Goal: Information Seeking & Learning: Check status

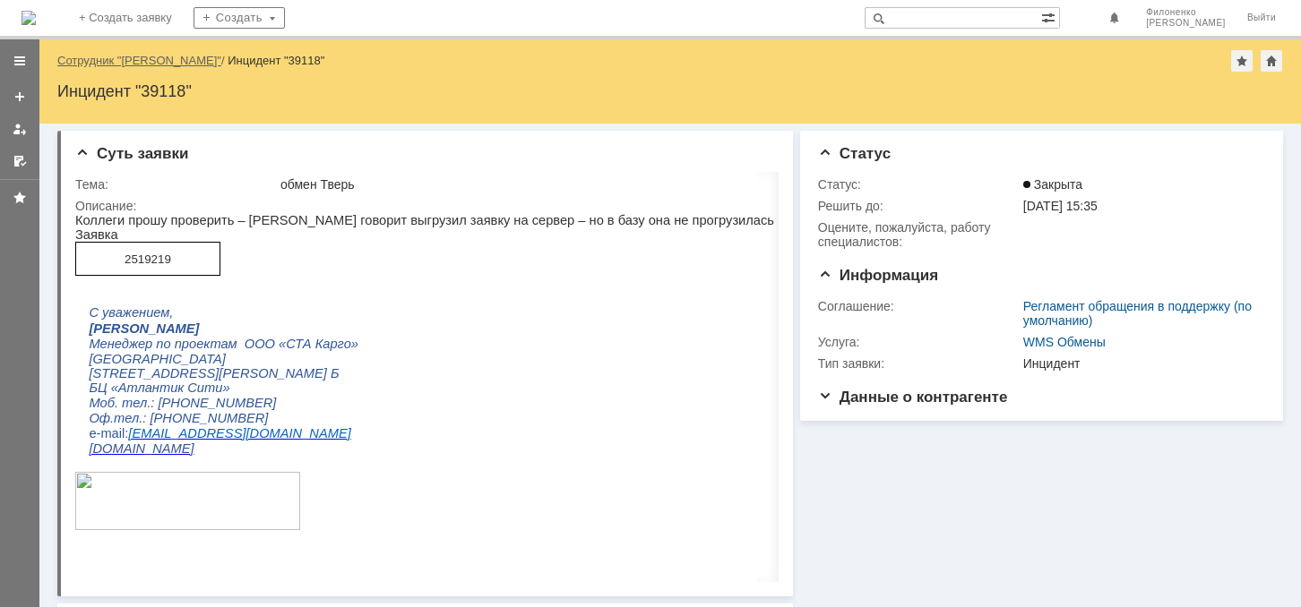
click at [181, 57] on link "Сотрудник "[PERSON_NAME]"" at bounding box center [139, 60] width 164 height 13
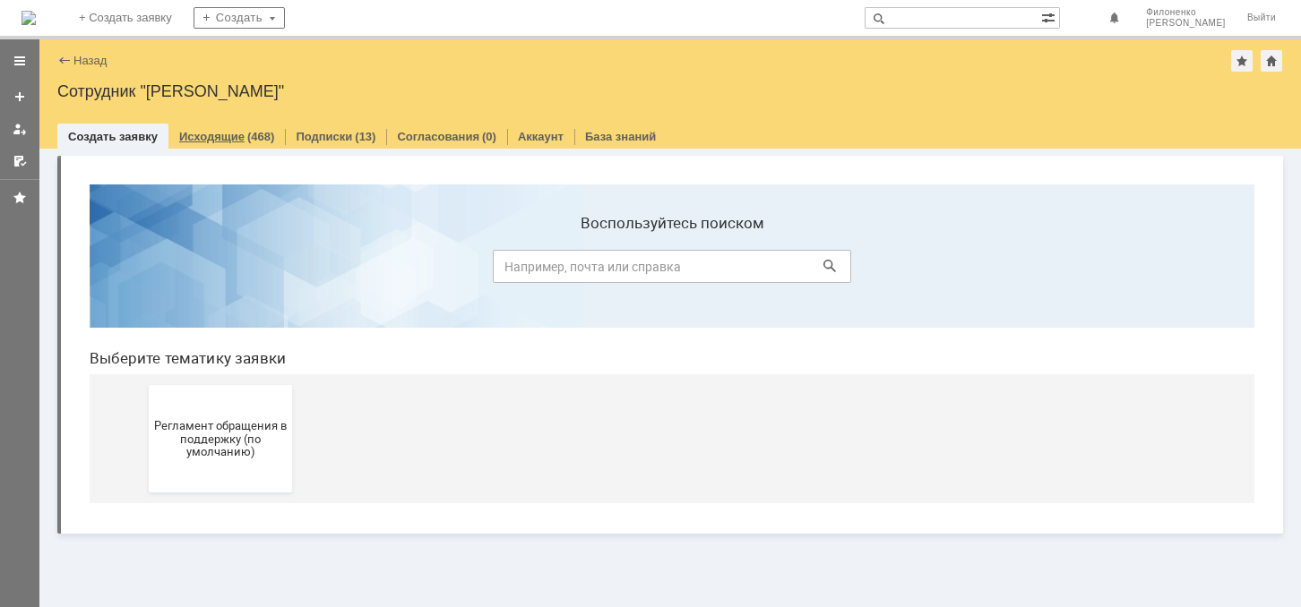
click at [190, 134] on link "Исходящие" at bounding box center [211, 136] width 65 height 13
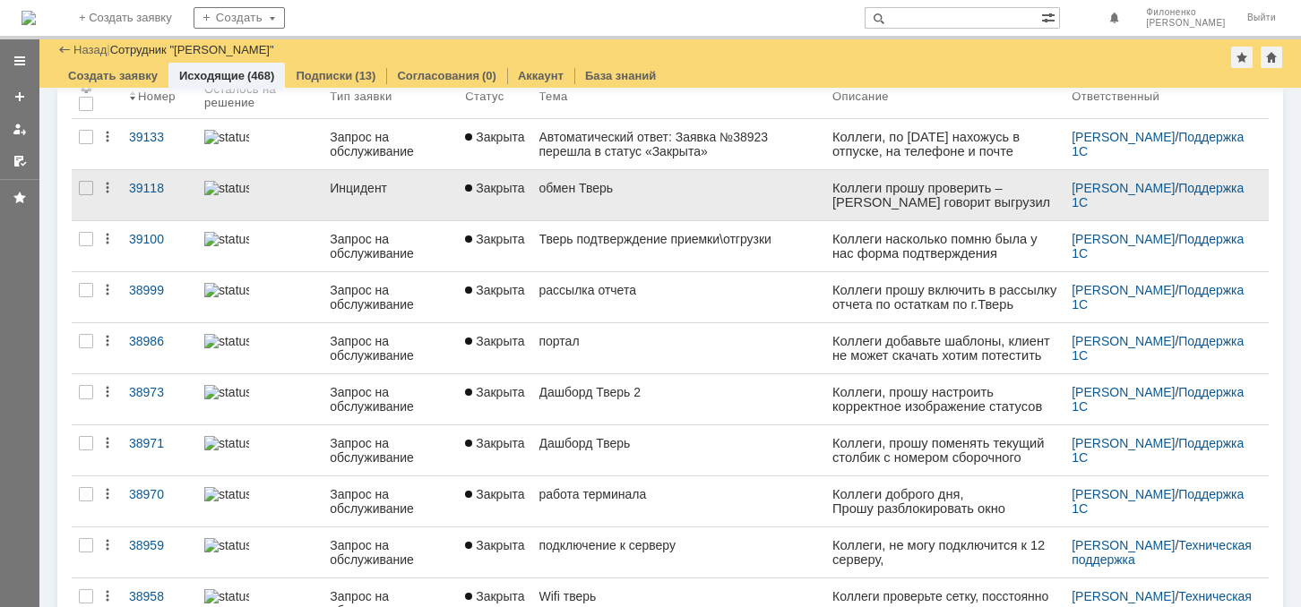
click at [570, 186] on div "обмен Тверь" at bounding box center [678, 188] width 279 height 14
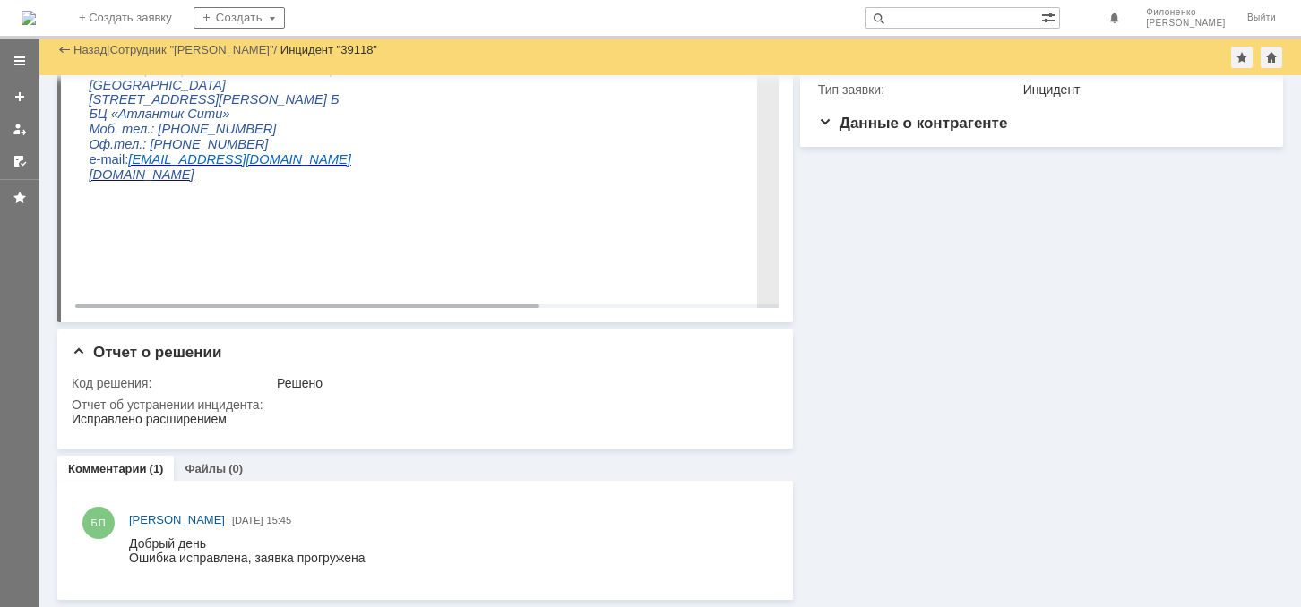
scroll to position [226, 0]
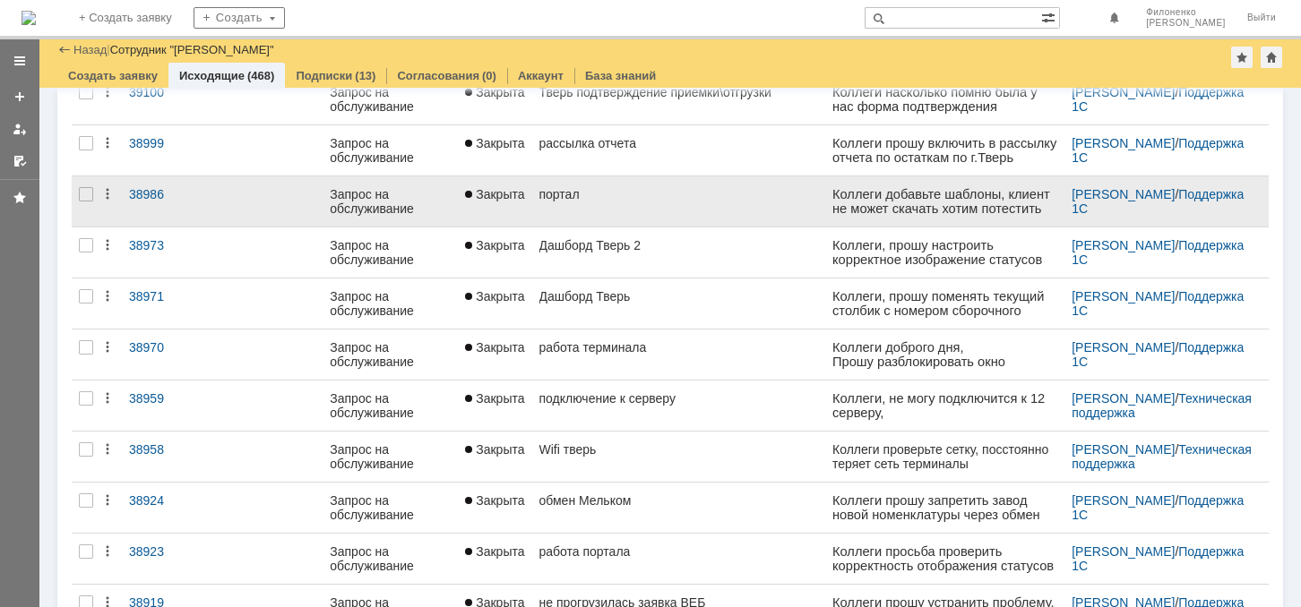
scroll to position [269, 0]
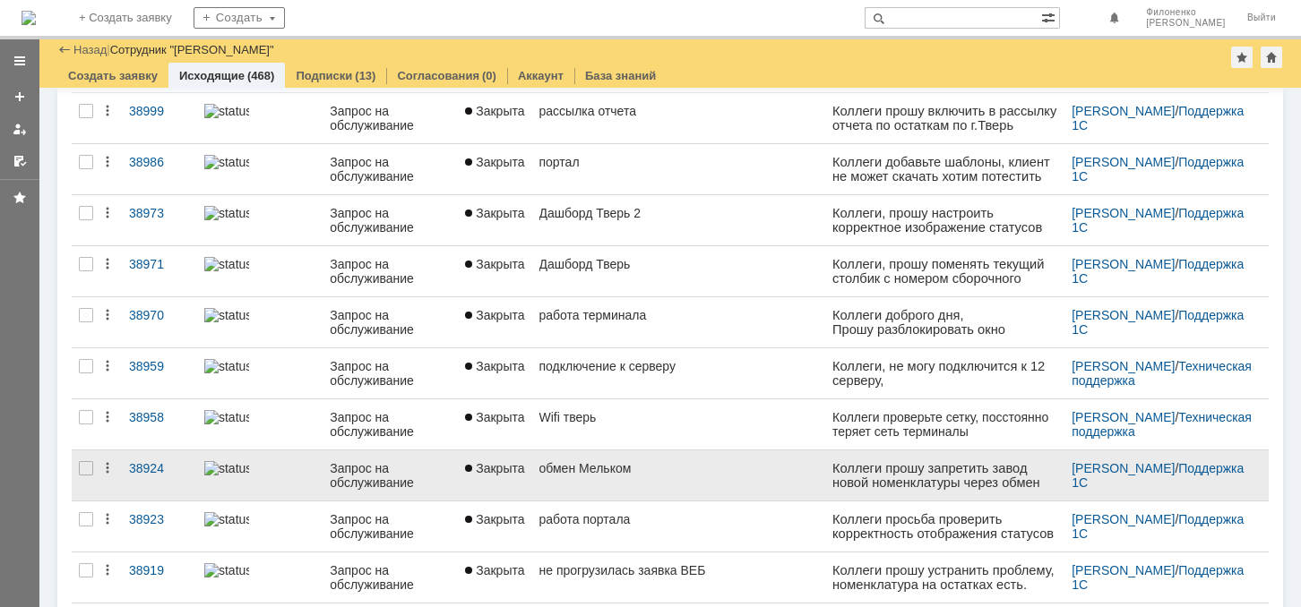
click at [570, 461] on div "обмен Мельком" at bounding box center [678, 468] width 279 height 14
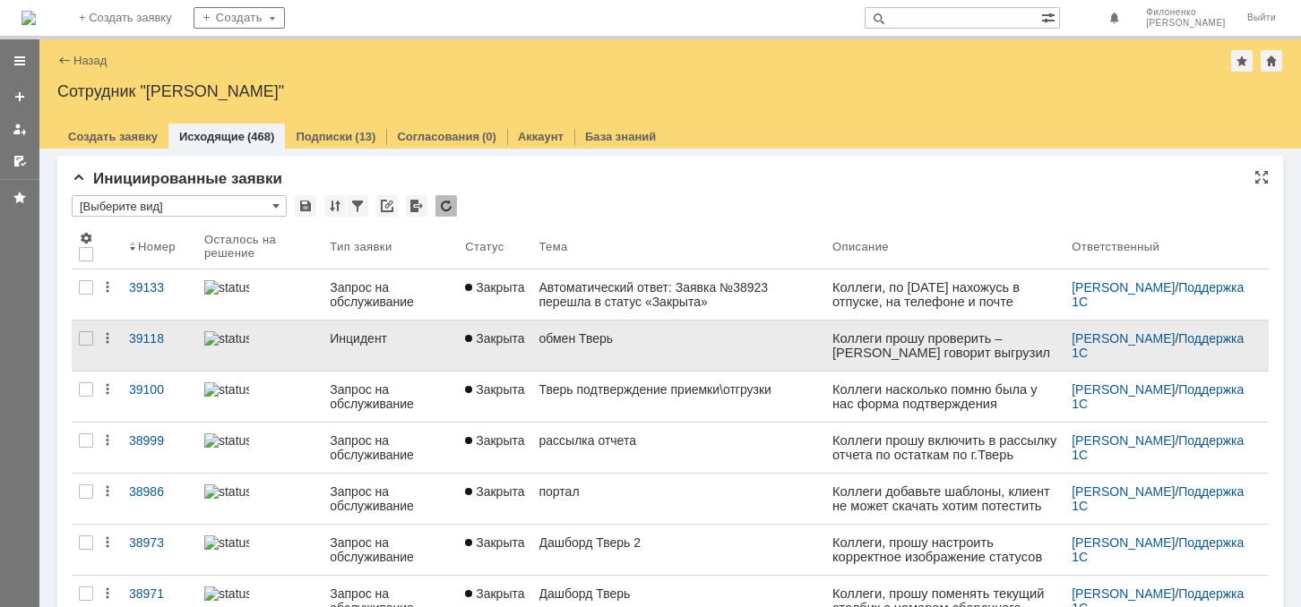
click at [563, 335] on div "обмен Тверь" at bounding box center [678, 338] width 279 height 14
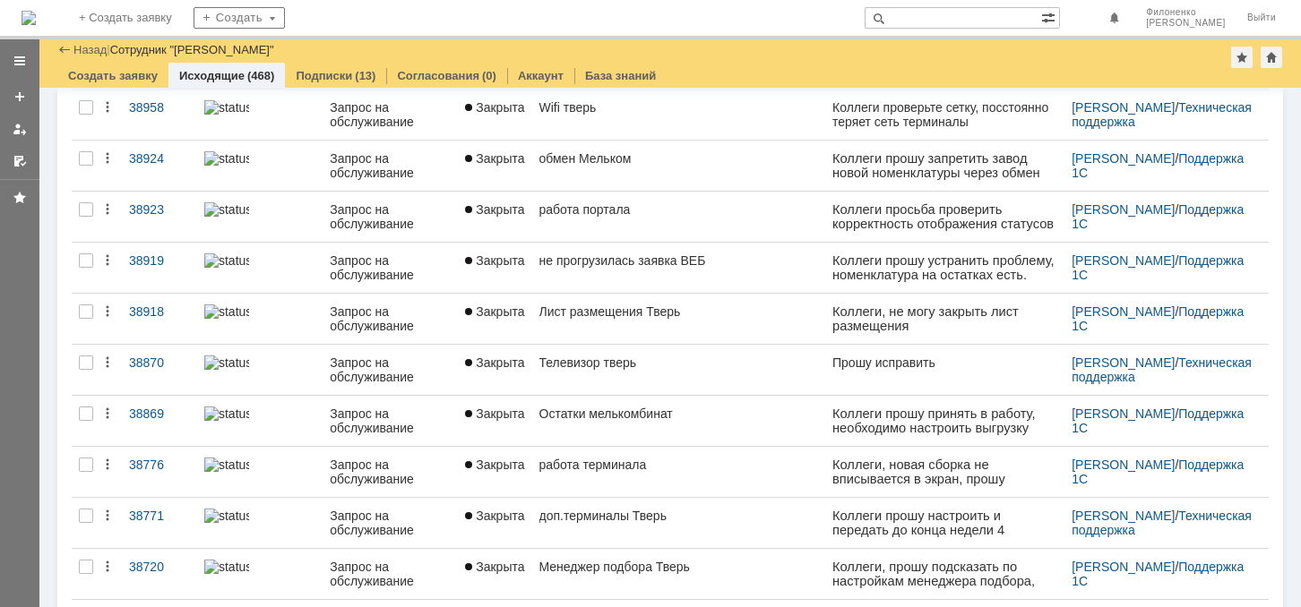
click at [696, 4] on div "На домашнюю + Создать заявку Создать [PERSON_NAME]" at bounding box center [650, 19] width 1301 height 39
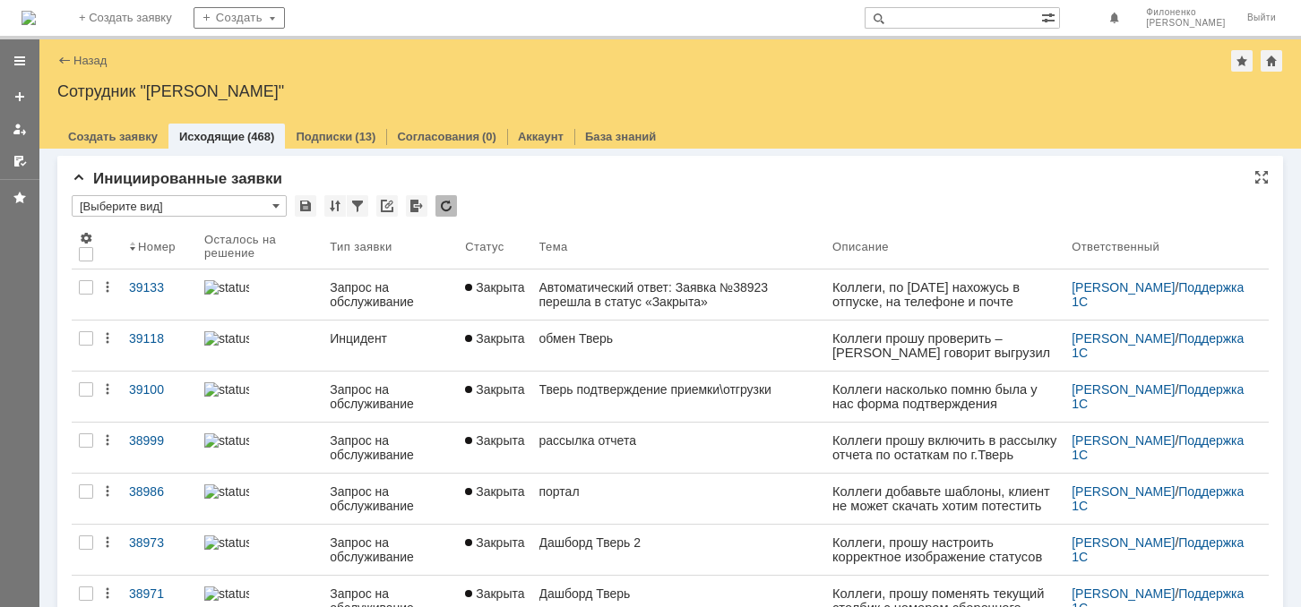
click at [480, 69] on div "Назад | Сотрудник "[PERSON_NAME]"" at bounding box center [669, 60] width 1225 height 21
